Goal: Information Seeking & Learning: Learn about a topic

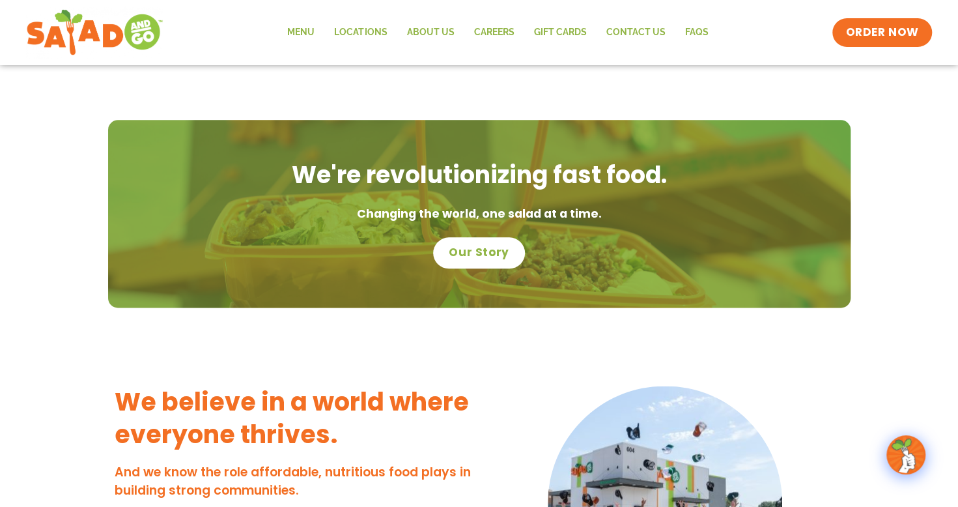
scroll to position [795, 0]
click at [294, 28] on link "Menu" at bounding box center [300, 33] width 47 height 30
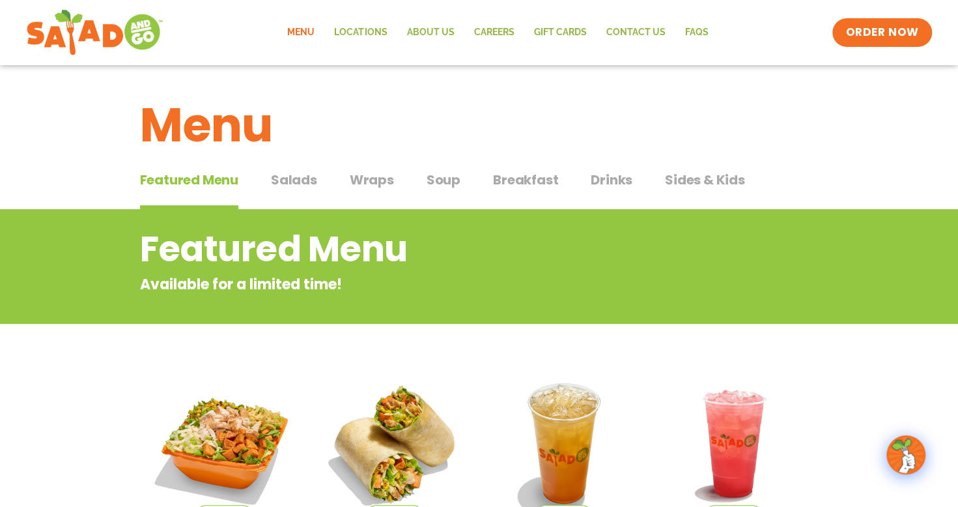
click at [519, 175] on span "Breakfast" at bounding box center [525, 180] width 65 height 20
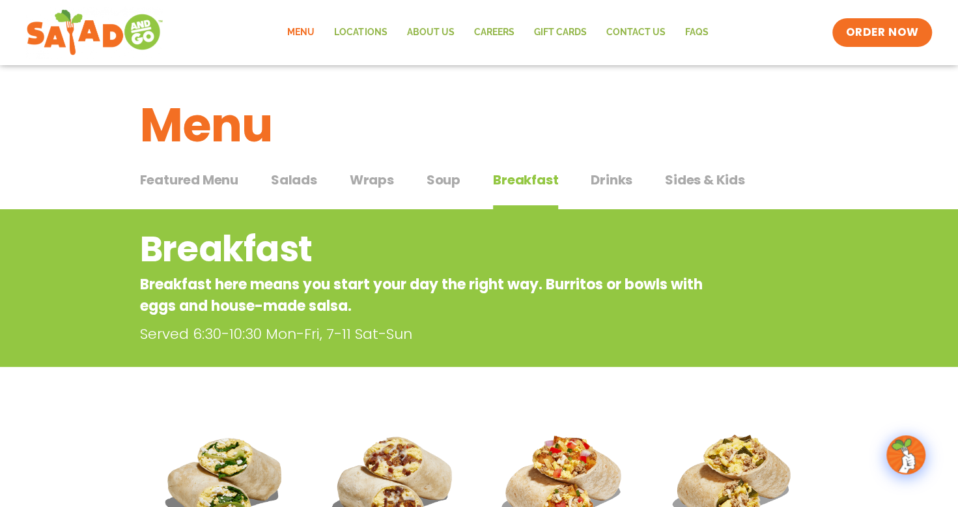
click at [206, 177] on span "Featured Menu" at bounding box center [189, 180] width 98 height 20
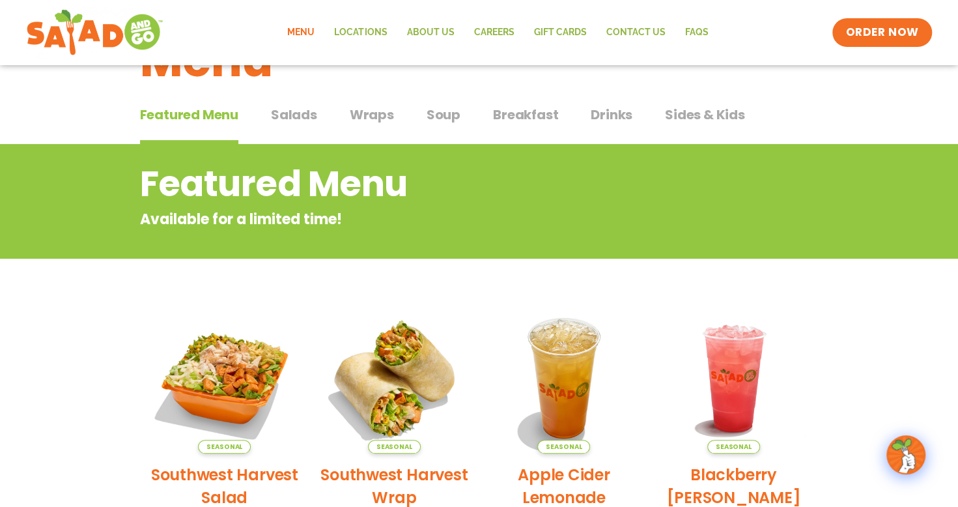
scroll to position [78, 0]
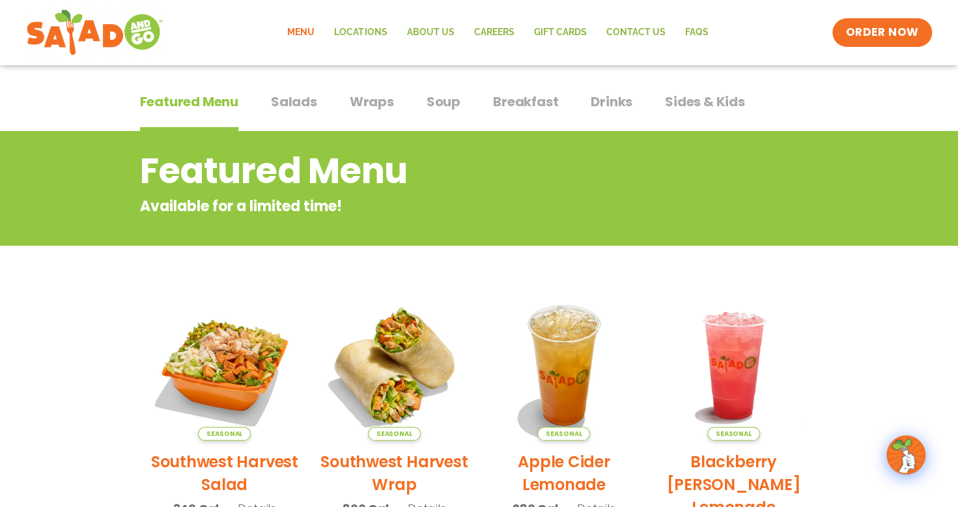
click at [298, 103] on span "Salads" at bounding box center [294, 102] width 46 height 20
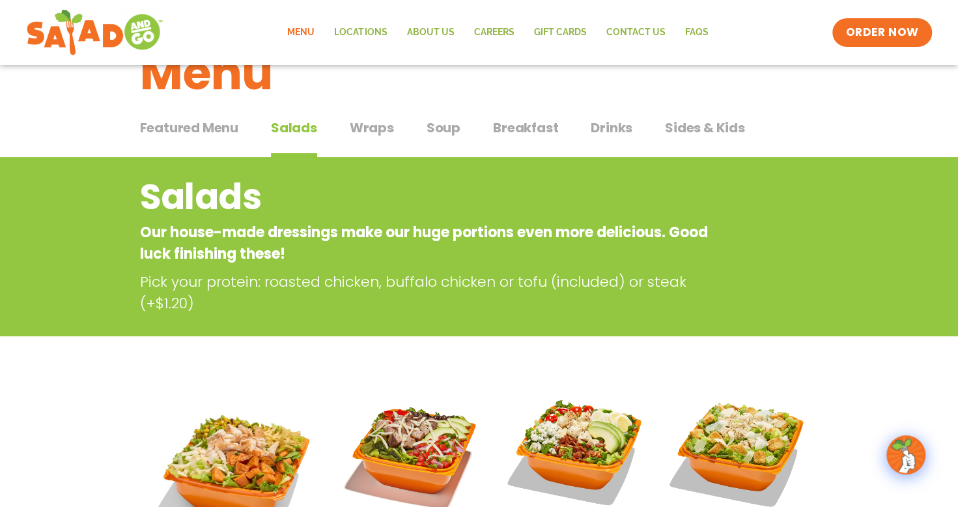
scroll to position [51, 0]
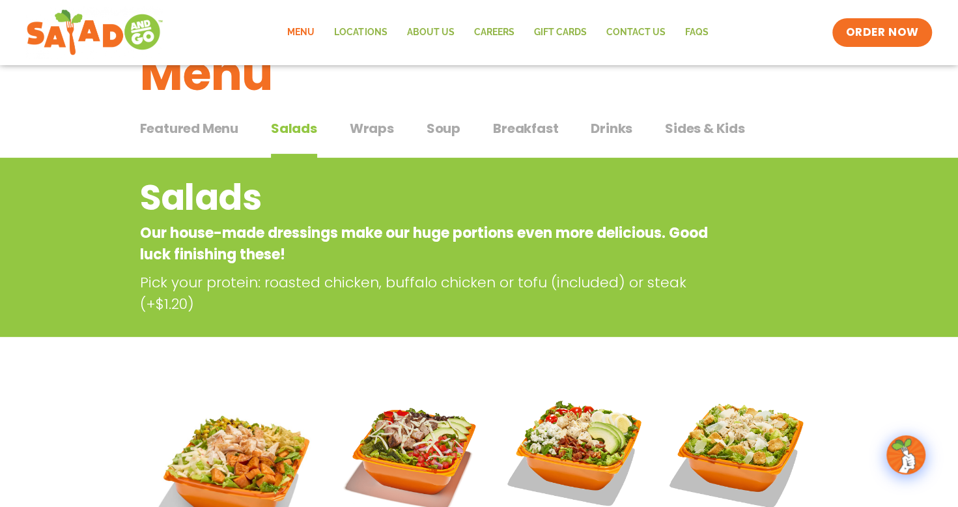
click at [373, 134] on span "Wraps" at bounding box center [372, 129] width 44 height 20
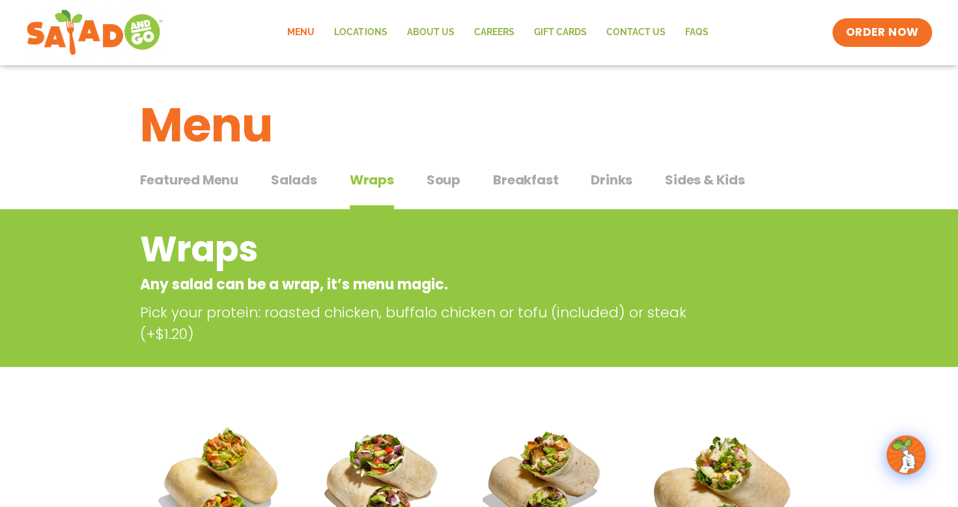
click at [301, 182] on span "Salads" at bounding box center [294, 180] width 46 height 20
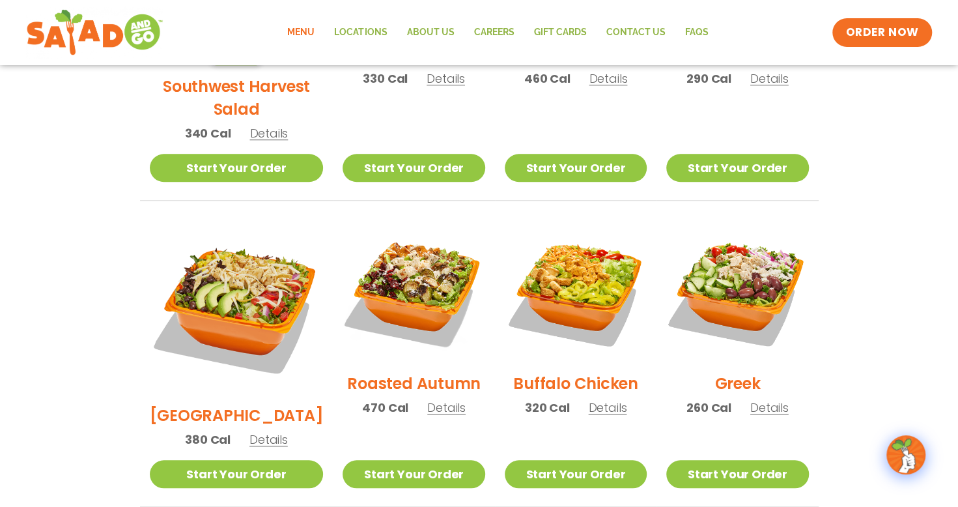
scroll to position [535, 0]
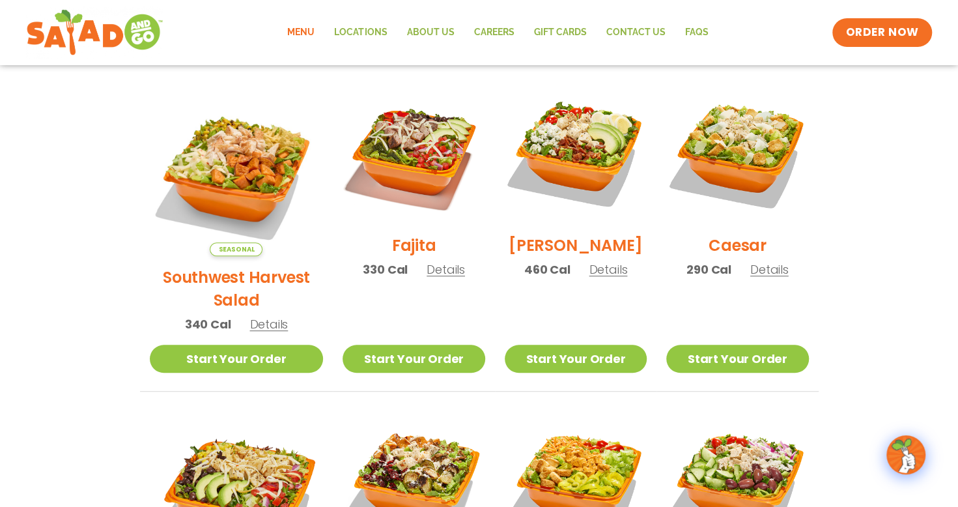
click at [579, 154] on img at bounding box center [576, 153] width 142 height 142
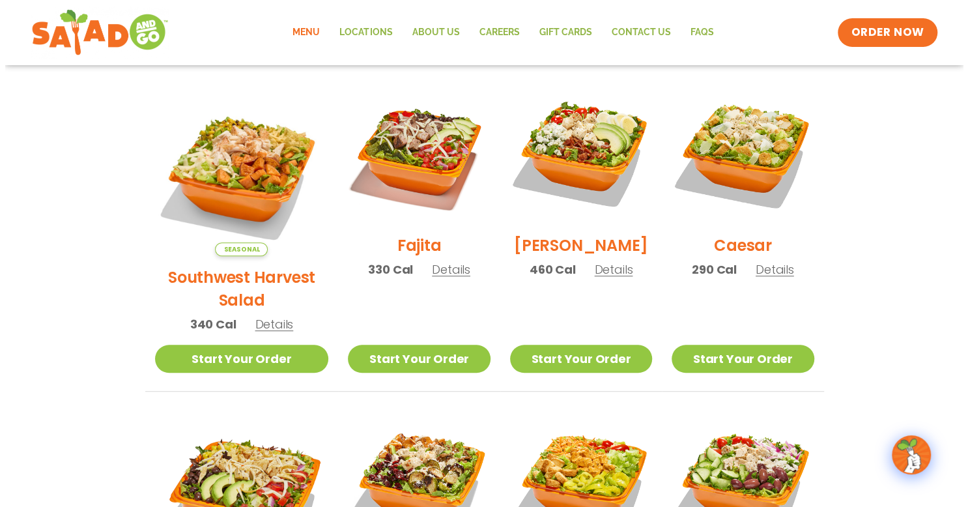
scroll to position [350, 0]
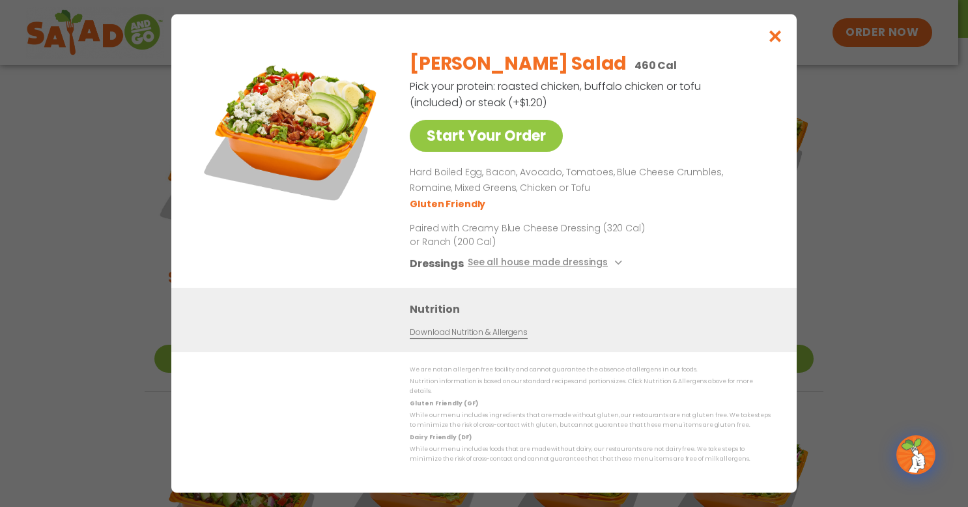
click at [614, 265] on icon at bounding box center [616, 262] width 5 height 5
